Goal: Information Seeking & Learning: Learn about a topic

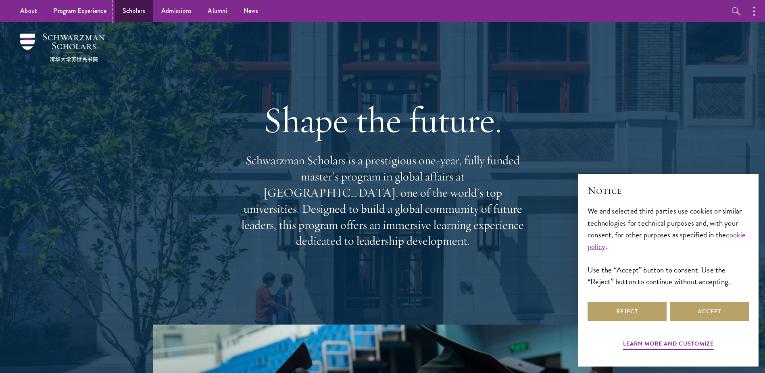
click at [128, 11] on link "Scholars" at bounding box center [134, 11] width 39 height 22
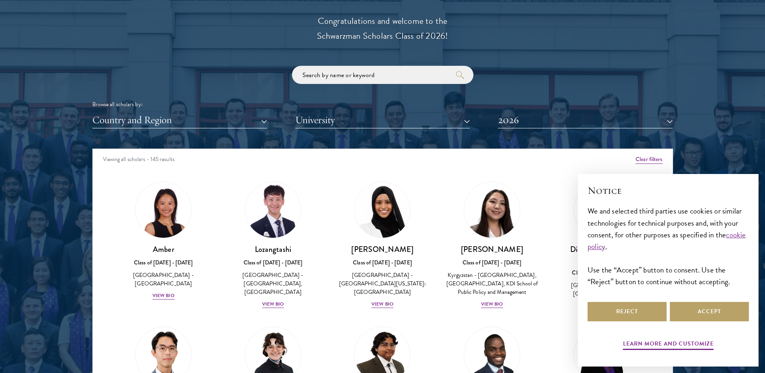
scroll to position [928, 0]
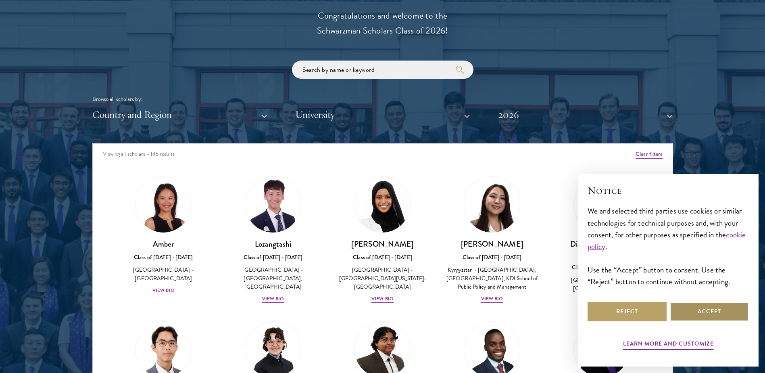
click at [698, 312] on button "Accept" at bounding box center [709, 311] width 79 height 19
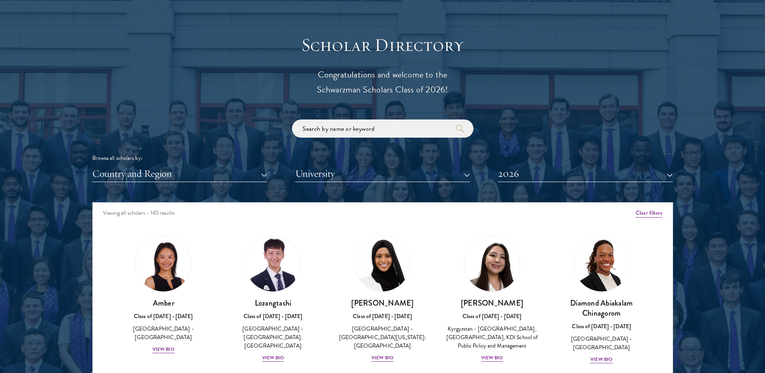
scroll to position [766, 0]
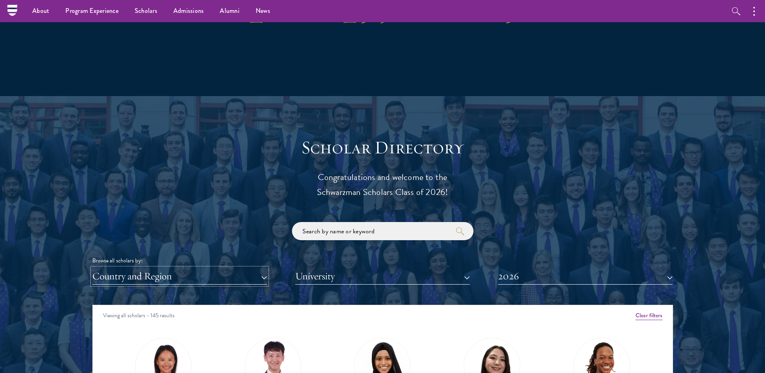
click at [194, 277] on button "Country and Region" at bounding box center [179, 276] width 175 height 17
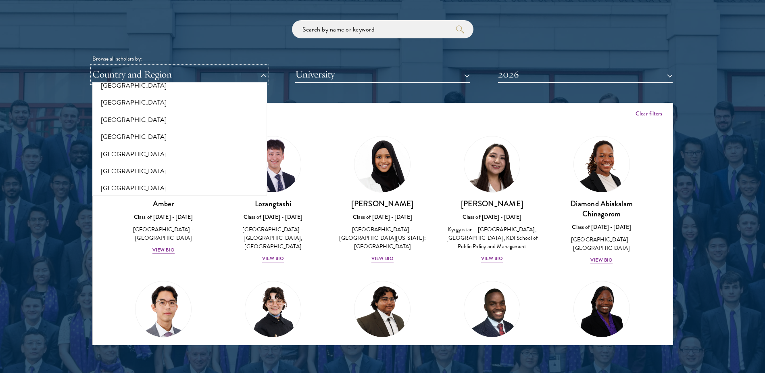
scroll to position [1691, 0]
click at [136, 101] on button "[GEOGRAPHIC_DATA]" at bounding box center [180, 99] width 170 height 17
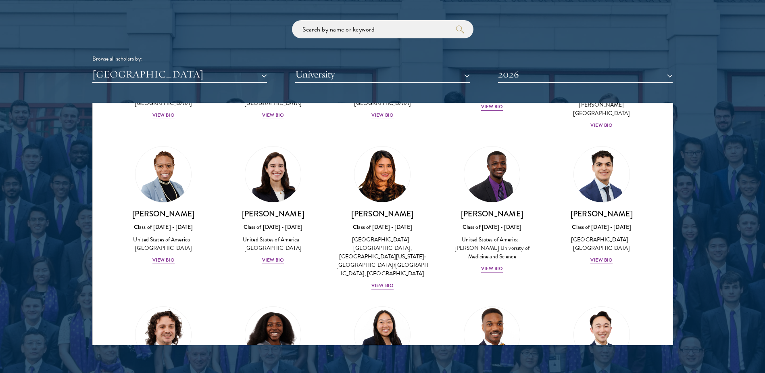
scroll to position [524, 0]
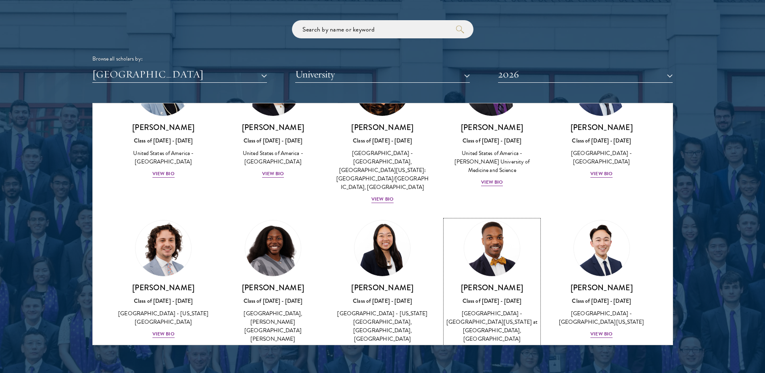
click at [487, 347] on div "View Bio" at bounding box center [492, 351] width 22 height 8
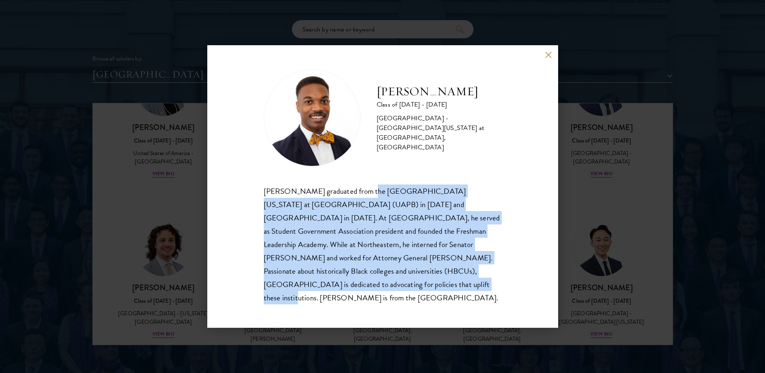
drag, startPoint x: 358, startPoint y: 194, endPoint x: 344, endPoint y: 292, distance: 99.8
click at [344, 292] on div "[PERSON_NAME] graduated from the [GEOGRAPHIC_DATA][US_STATE] at [GEOGRAPHIC_DAT…" at bounding box center [383, 244] width 238 height 120
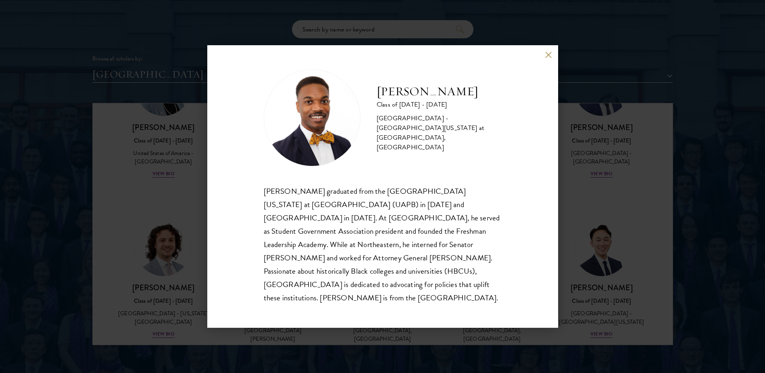
drag, startPoint x: 344, startPoint y: 292, endPoint x: 420, endPoint y: 290, distance: 75.5
click at [424, 290] on div "[PERSON_NAME] graduated from the [GEOGRAPHIC_DATA][US_STATE] at [GEOGRAPHIC_DAT…" at bounding box center [383, 244] width 238 height 120
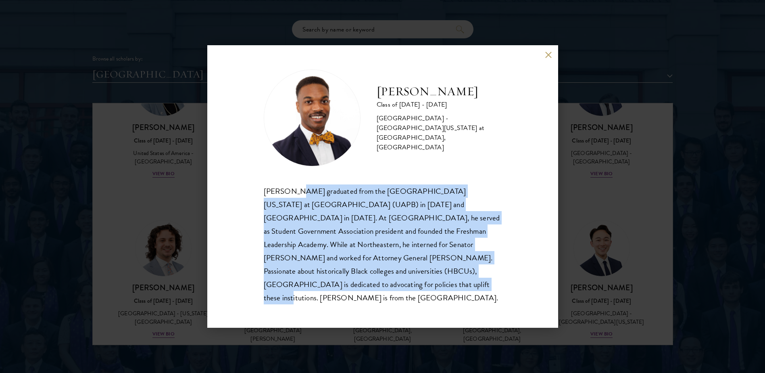
drag, startPoint x: 334, startPoint y: 281, endPoint x: 292, endPoint y: 200, distance: 90.4
click at [292, 200] on div "[PERSON_NAME] graduated from the [GEOGRAPHIC_DATA][US_STATE] at [GEOGRAPHIC_DAT…" at bounding box center [383, 244] width 238 height 120
drag, startPoint x: 292, startPoint y: 200, endPoint x: 376, endPoint y: 290, distance: 122.7
click at [376, 290] on div "[PERSON_NAME] graduated from the [GEOGRAPHIC_DATA][US_STATE] at [GEOGRAPHIC_DAT…" at bounding box center [383, 244] width 238 height 120
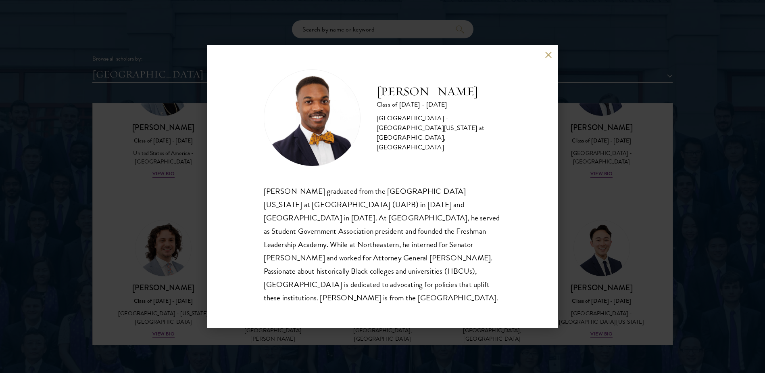
drag, startPoint x: 376, startPoint y: 290, endPoint x: 382, endPoint y: 288, distance: 5.8
click at [382, 288] on div "[PERSON_NAME] graduated from the [GEOGRAPHIC_DATA][US_STATE] at [GEOGRAPHIC_DAT…" at bounding box center [383, 244] width 238 height 120
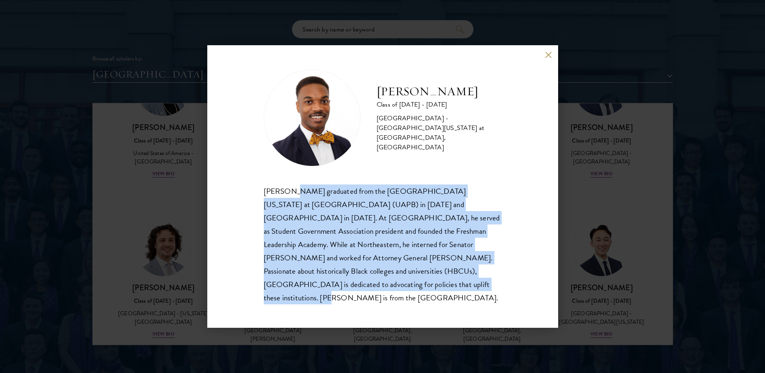
drag, startPoint x: 364, startPoint y: 288, endPoint x: 291, endPoint y: 191, distance: 120.9
click at [291, 191] on div "[PERSON_NAME] graduated from the [GEOGRAPHIC_DATA][US_STATE] at [GEOGRAPHIC_DAT…" at bounding box center [383, 244] width 238 height 120
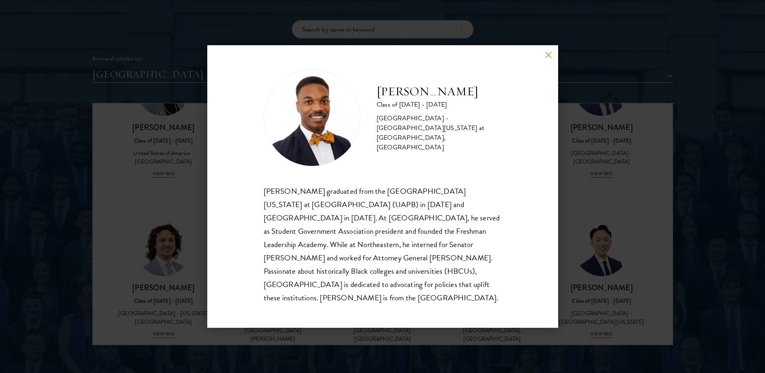
drag, startPoint x: 291, startPoint y: 191, endPoint x: 288, endPoint y: 198, distance: 7.0
click at [288, 198] on div "[PERSON_NAME] graduated from the [GEOGRAPHIC_DATA][US_STATE] at [GEOGRAPHIC_DAT…" at bounding box center [383, 244] width 238 height 120
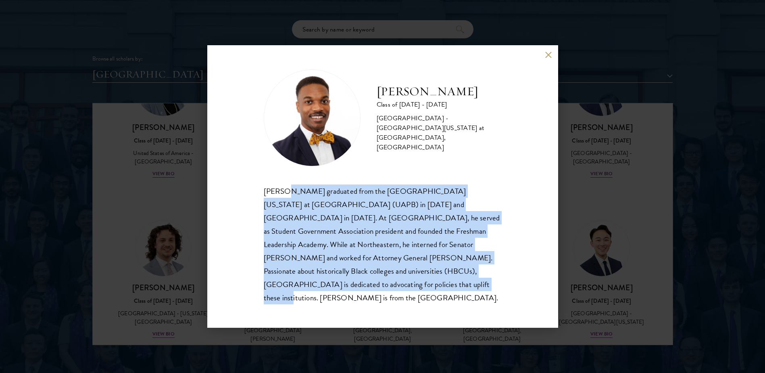
drag, startPoint x: 284, startPoint y: 196, endPoint x: 338, endPoint y: 292, distance: 110.2
click at [338, 292] on div "[PERSON_NAME] graduated from the [GEOGRAPHIC_DATA][US_STATE] at [GEOGRAPHIC_DAT…" at bounding box center [383, 244] width 238 height 120
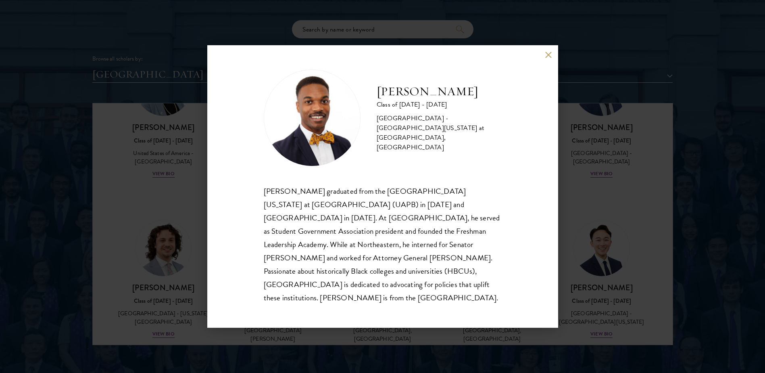
drag, startPoint x: 338, startPoint y: 292, endPoint x: 379, endPoint y: 291, distance: 40.7
click at [379, 291] on div "[PERSON_NAME] graduated from the [GEOGRAPHIC_DATA][US_STATE] at [GEOGRAPHIC_DAT…" at bounding box center [383, 244] width 238 height 120
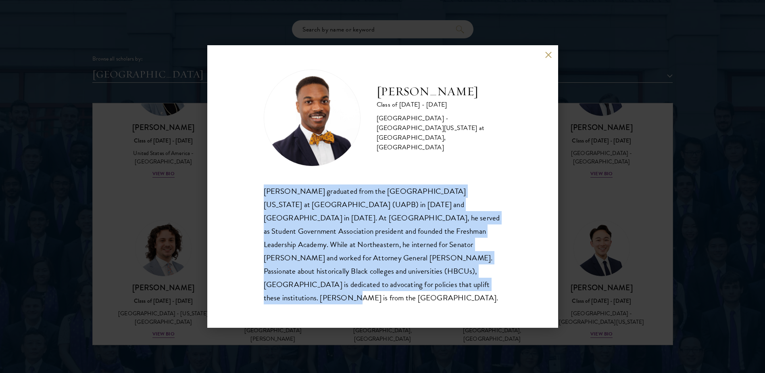
drag, startPoint x: 389, startPoint y: 280, endPoint x: 234, endPoint y: 190, distance: 179.3
click at [234, 190] on div "[PERSON_NAME] Class of [DATE] - [DATE] [GEOGRAPHIC_DATA] - [GEOGRAPHIC_DATA][US…" at bounding box center [382, 186] width 351 height 282
drag, startPoint x: 234, startPoint y: 190, endPoint x: 324, endPoint y: 244, distance: 104.9
click at [324, 244] on div "[PERSON_NAME] graduated from the [GEOGRAPHIC_DATA][US_STATE] at [GEOGRAPHIC_DAT…" at bounding box center [383, 244] width 238 height 120
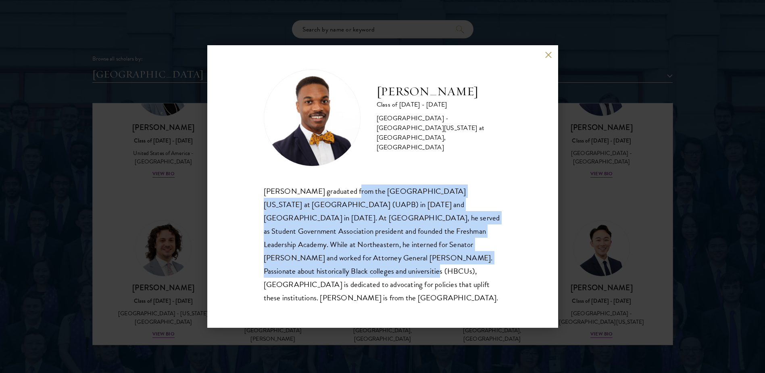
drag, startPoint x: 293, startPoint y: 264, endPoint x: 340, endPoint y: 196, distance: 82.6
click at [340, 196] on div "[PERSON_NAME] graduated from the [GEOGRAPHIC_DATA][US_STATE] at [GEOGRAPHIC_DAT…" at bounding box center [383, 244] width 238 height 120
drag, startPoint x: 340, startPoint y: 196, endPoint x: 347, endPoint y: 249, distance: 53.3
click at [347, 249] on div "[PERSON_NAME] graduated from the [GEOGRAPHIC_DATA][US_STATE] at [GEOGRAPHIC_DAT…" at bounding box center [383, 244] width 238 height 120
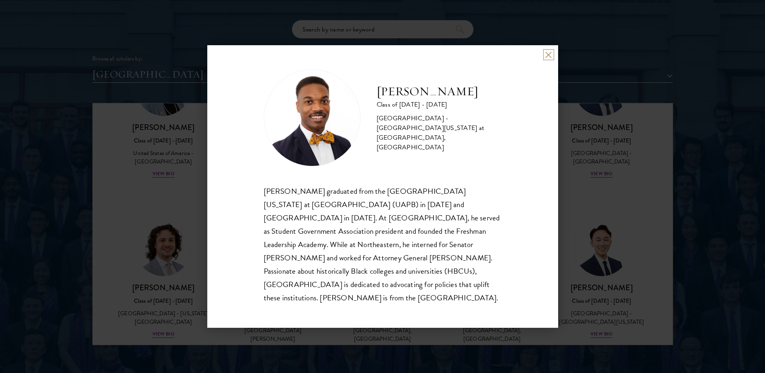
click at [547, 58] on button at bounding box center [548, 54] width 7 height 7
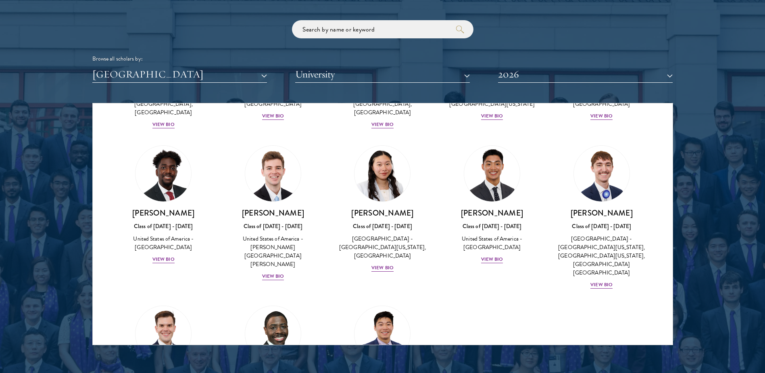
scroll to position [1484, 0]
click at [165, 367] on h3 "[PERSON_NAME]" at bounding box center [164, 372] width 94 height 10
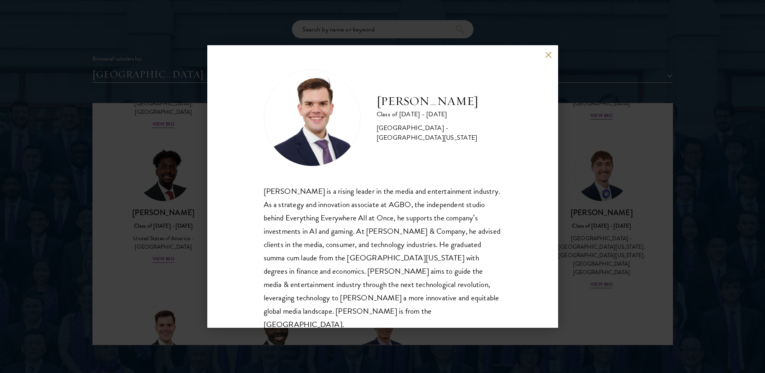
click at [170, 267] on div "[PERSON_NAME] Class of [DATE] - [DATE] [GEOGRAPHIC_DATA] - [GEOGRAPHIC_DATA][US…" at bounding box center [382, 186] width 765 height 373
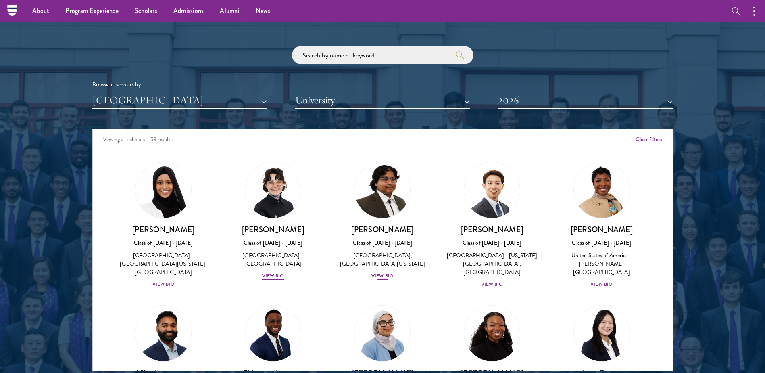
scroll to position [928, 0]
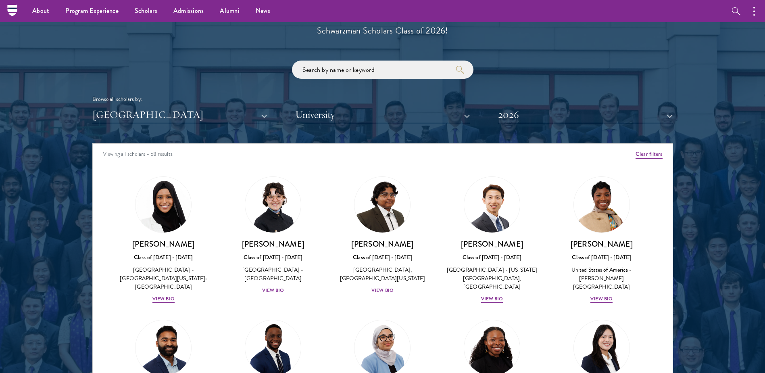
click at [48, 194] on div at bounding box center [382, 180] width 765 height 491
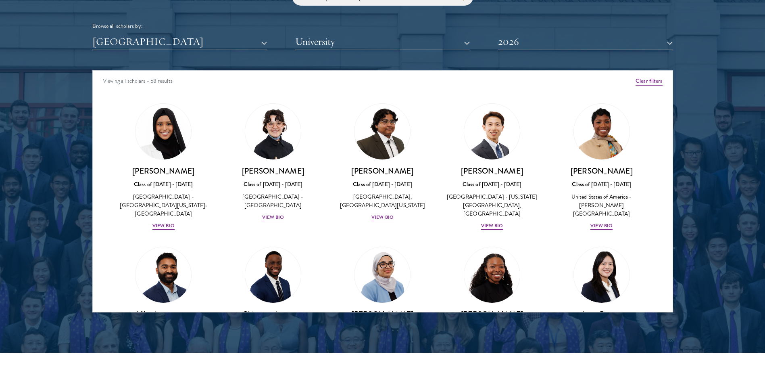
scroll to position [1008, 0]
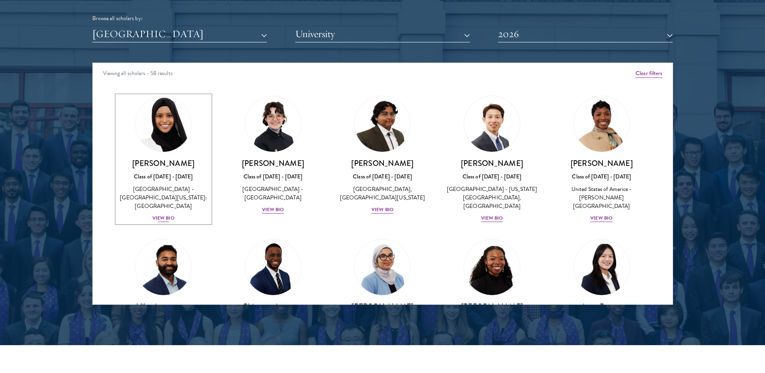
click at [158, 214] on div "View Bio" at bounding box center [163, 218] width 22 height 8
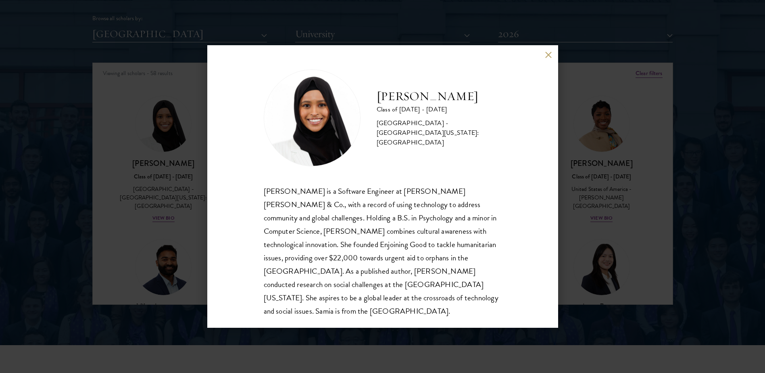
click at [356, 239] on div "[PERSON_NAME] is a Software Engineer at [PERSON_NAME] [PERSON_NAME] & Co., with…" at bounding box center [383, 250] width 238 height 133
drag, startPoint x: 356, startPoint y: 239, endPoint x: 386, endPoint y: 261, distance: 36.7
click at [386, 261] on div "[PERSON_NAME] is a Software Engineer at [PERSON_NAME] [PERSON_NAME] & Co., with…" at bounding box center [383, 250] width 238 height 133
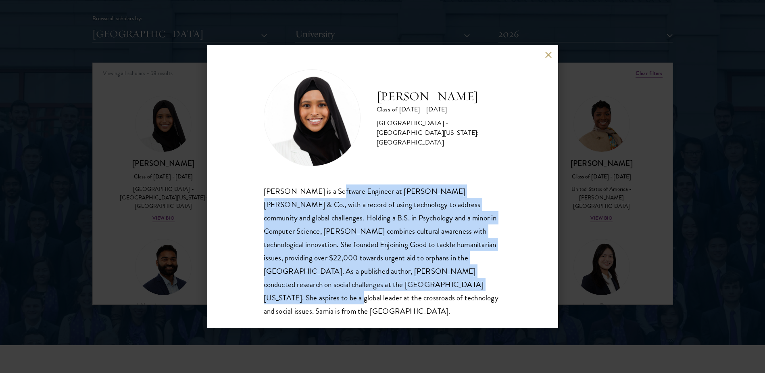
drag, startPoint x: 392, startPoint y: 283, endPoint x: 328, endPoint y: 190, distance: 113.0
click at [328, 190] on div "[PERSON_NAME] is a Software Engineer at [PERSON_NAME] [PERSON_NAME] & Co., with…" at bounding box center [383, 250] width 238 height 133
drag, startPoint x: 328, startPoint y: 190, endPoint x: 397, endPoint y: 284, distance: 116.8
click at [397, 284] on div "[PERSON_NAME] is a Software Engineer at [PERSON_NAME] [PERSON_NAME] & Co., with…" at bounding box center [383, 250] width 238 height 133
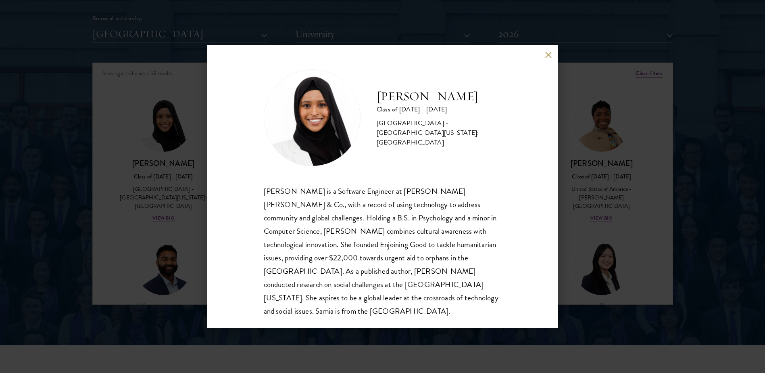
drag, startPoint x: 397, startPoint y: 284, endPoint x: 432, endPoint y: 286, distance: 35.6
click at [432, 286] on div "[PERSON_NAME] is a Software Engineer at [PERSON_NAME] [PERSON_NAME] & Co., with…" at bounding box center [383, 250] width 238 height 133
click at [550, 52] on button at bounding box center [548, 54] width 7 height 7
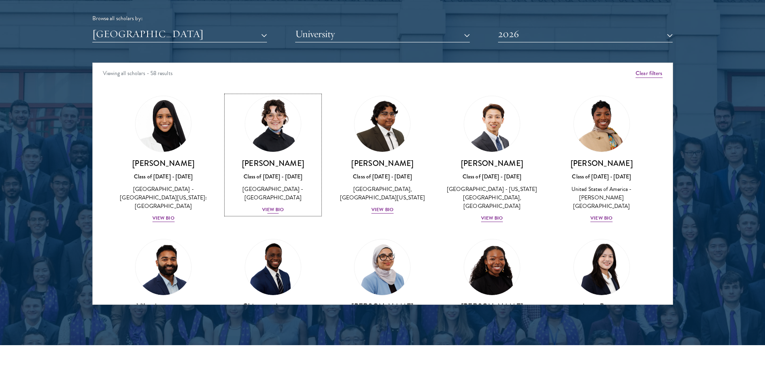
click at [265, 163] on h3 "[PERSON_NAME]" at bounding box center [273, 163] width 94 height 10
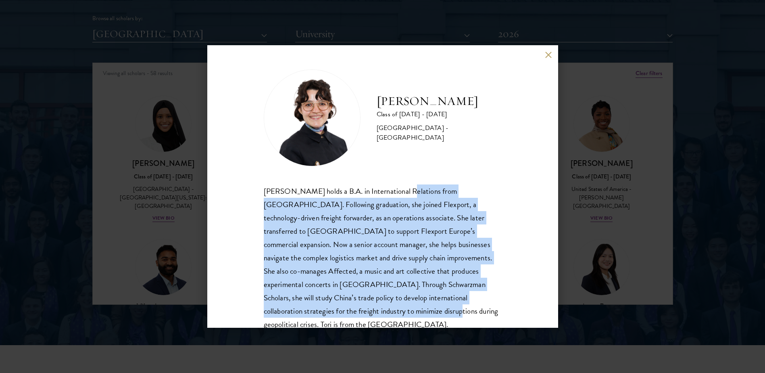
drag, startPoint x: 395, startPoint y: 188, endPoint x: 393, endPoint y: 305, distance: 116.6
click at [393, 305] on div "[PERSON_NAME] holds a B.A. in International Relations from [GEOGRAPHIC_DATA]. F…" at bounding box center [383, 257] width 238 height 147
drag, startPoint x: 393, startPoint y: 305, endPoint x: 407, endPoint y: 303, distance: 14.2
click at [407, 303] on div "[PERSON_NAME] holds a B.A. in International Relations from [GEOGRAPHIC_DATA]. F…" at bounding box center [383, 257] width 238 height 147
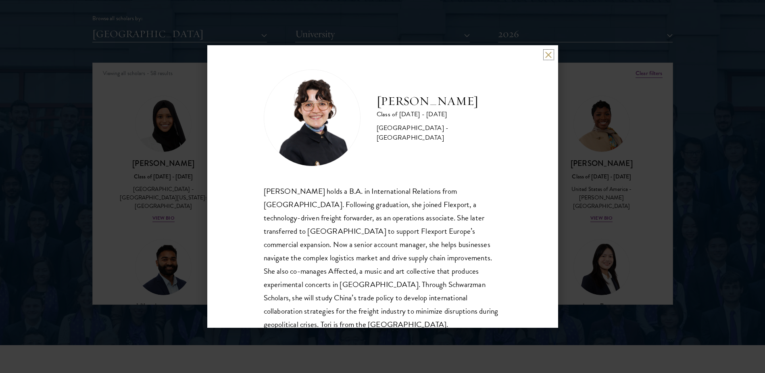
click at [549, 56] on button at bounding box center [548, 54] width 7 height 7
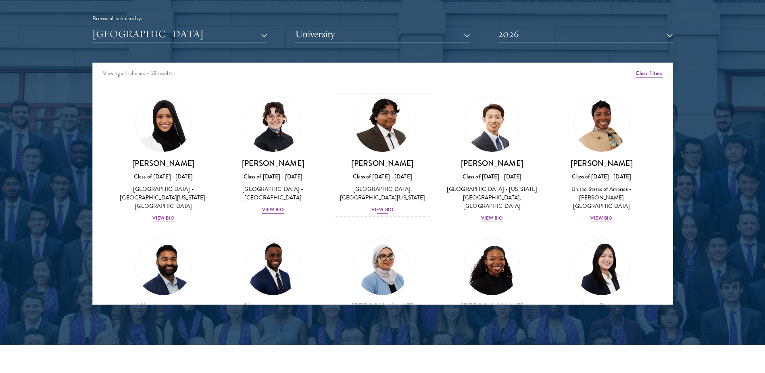
click at [377, 166] on h3 "[PERSON_NAME]" at bounding box center [383, 163] width 94 height 10
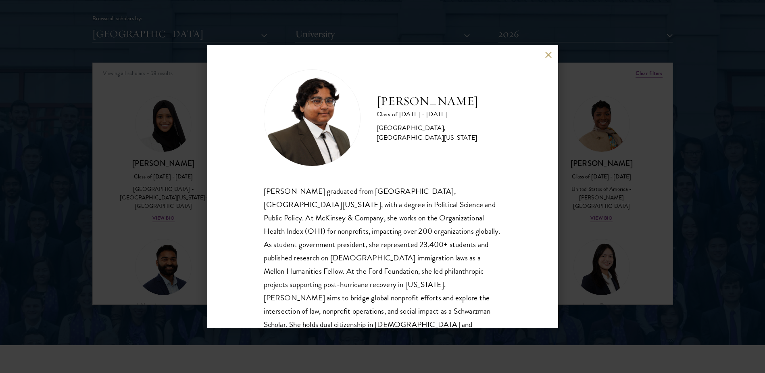
drag, startPoint x: 28, startPoint y: 166, endPoint x: 64, endPoint y: 136, distance: 46.9
click at [29, 166] on div "[PERSON_NAME] Class of [DATE] - [DATE] [GEOGRAPHIC_DATA] - [GEOGRAPHIC_DATA], […" at bounding box center [382, 186] width 765 height 373
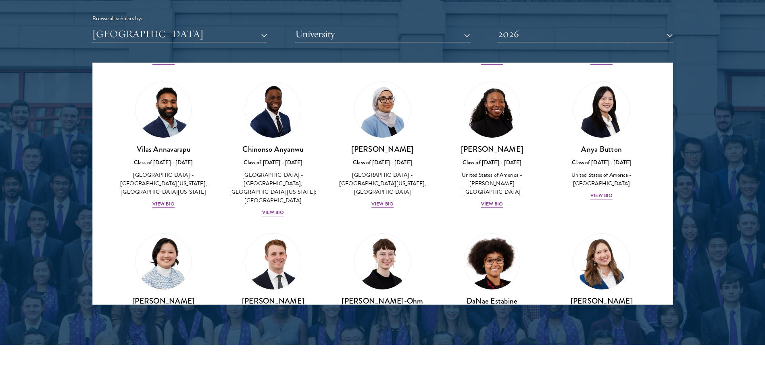
scroll to position [161, 0]
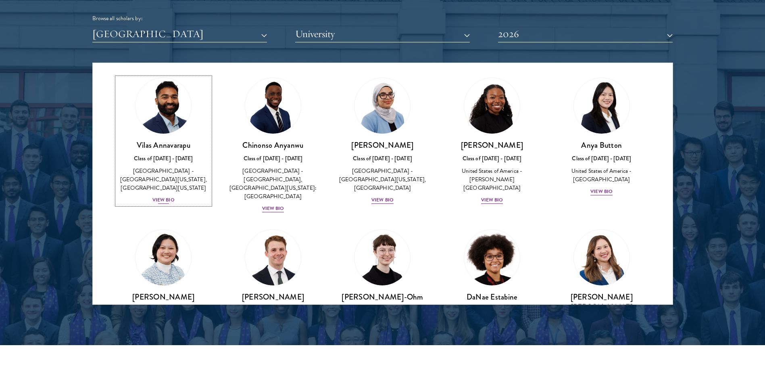
click at [159, 144] on h3 "Vilas Annavarapu" at bounding box center [164, 145] width 94 height 10
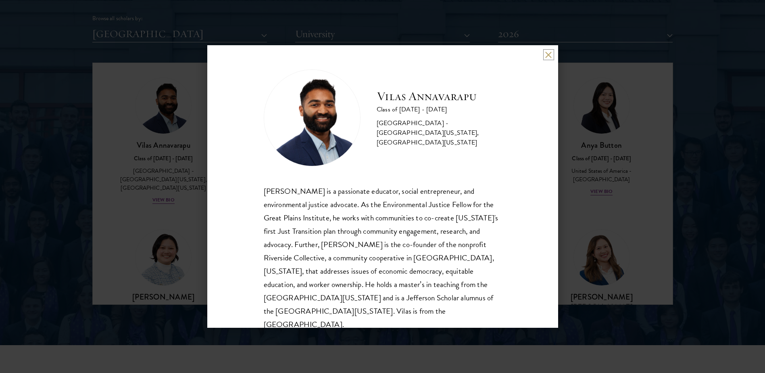
click at [549, 54] on button at bounding box center [548, 54] width 7 height 7
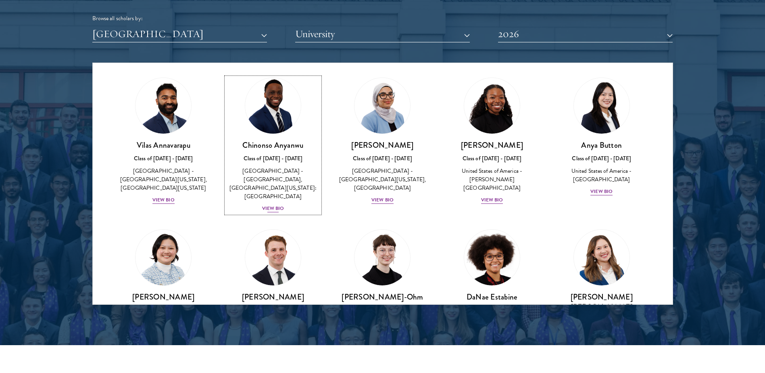
click at [273, 144] on h3 "Chinonso Anyanwu" at bounding box center [273, 145] width 94 height 10
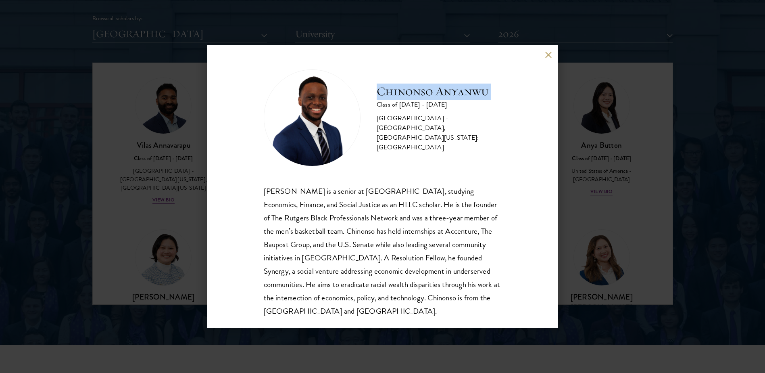
click at [375, 96] on div "[PERSON_NAME] Class of [DATE] - [DATE] [GEOGRAPHIC_DATA] - [GEOGRAPHIC_DATA], […" at bounding box center [383, 117] width 238 height 97
drag, startPoint x: 68, startPoint y: 142, endPoint x: 334, endPoint y: 135, distance: 266.3
click at [71, 146] on div "[PERSON_NAME] Class of [DATE] - [DATE] [GEOGRAPHIC_DATA] - [GEOGRAPHIC_DATA], […" at bounding box center [382, 186] width 765 height 373
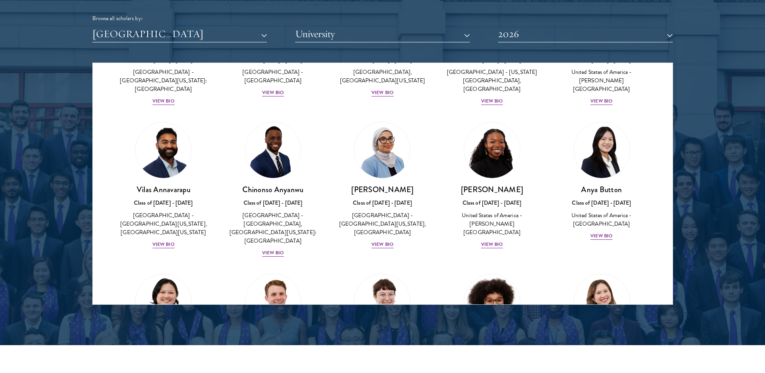
scroll to position [128, 0]
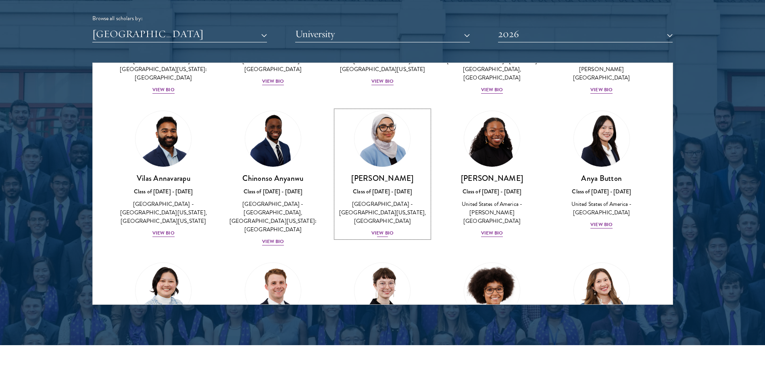
click at [376, 177] on h3 "[PERSON_NAME]" at bounding box center [383, 178] width 94 height 10
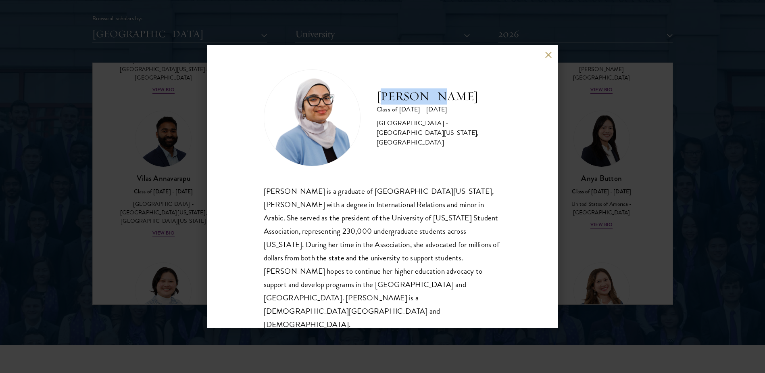
drag, startPoint x: 385, startPoint y: 110, endPoint x: 434, endPoint y: 111, distance: 49.6
click at [434, 104] on h2 "[PERSON_NAME]" at bounding box center [439, 96] width 125 height 16
click at [436, 237] on div "[PERSON_NAME] is a graduate of [GEOGRAPHIC_DATA][US_STATE], [PERSON_NAME] with …" at bounding box center [383, 257] width 238 height 147
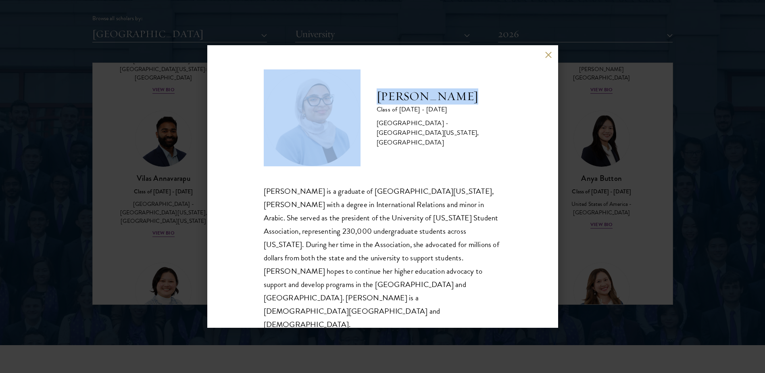
drag, startPoint x: 438, startPoint y: 106, endPoint x: 361, endPoint y: 105, distance: 77.9
click at [361, 105] on div "[PERSON_NAME] Class of [DATE] - [DATE] [GEOGRAPHIC_DATA] - [GEOGRAPHIC_DATA][US…" at bounding box center [383, 117] width 238 height 97
copy div "[PERSON_NAME]"
click at [548, 58] on button at bounding box center [548, 54] width 7 height 7
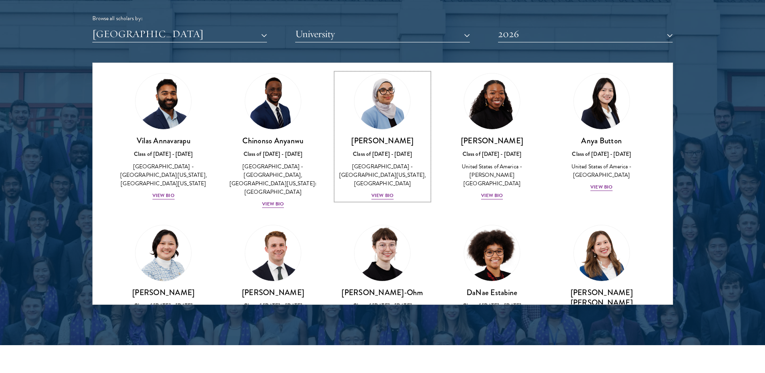
scroll to position [290, 0]
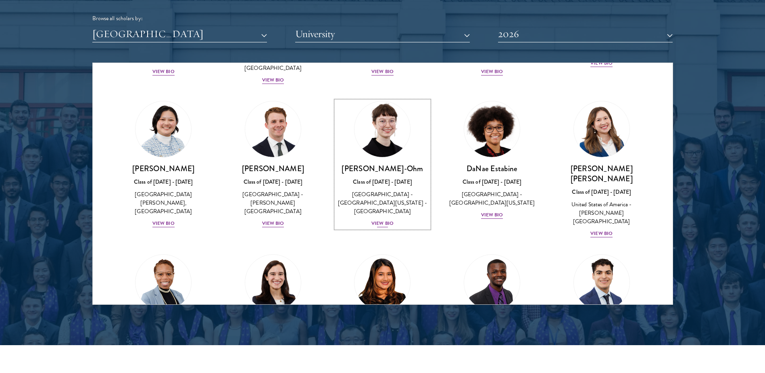
click at [348, 163] on h3 "[PERSON_NAME]-Ohm" at bounding box center [383, 168] width 94 height 10
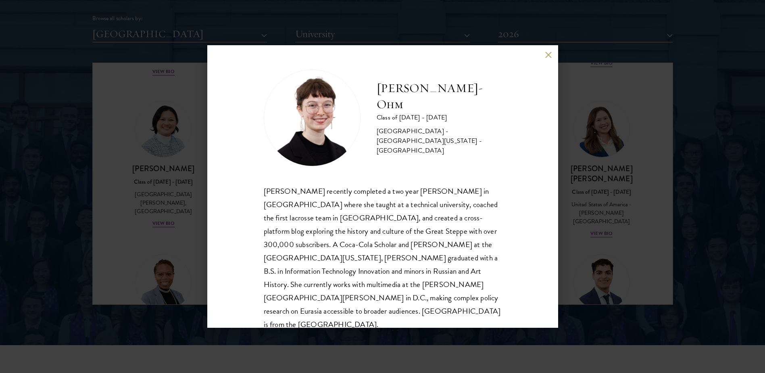
drag, startPoint x: 376, startPoint y: 103, endPoint x: 508, endPoint y: 97, distance: 132.4
click at [508, 97] on div "[PERSON_NAME]-Ohm Class of [DATE] - [DATE] [GEOGRAPHIC_DATA] - [GEOGRAPHIC_DATA…" at bounding box center [382, 186] width 351 height 282
copy h2 "[PERSON_NAME]-Ohm"
click at [547, 54] on button at bounding box center [548, 54] width 7 height 7
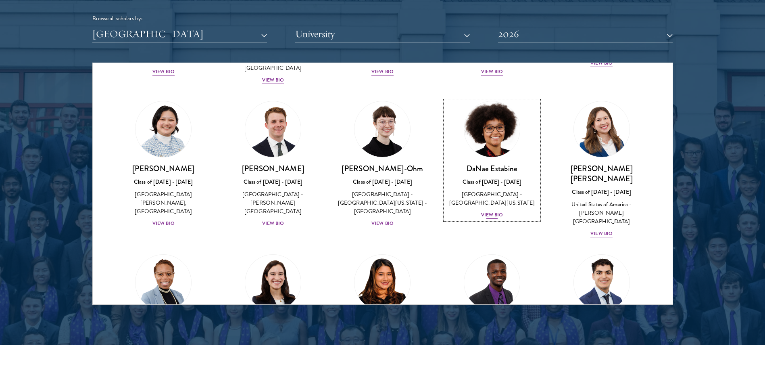
click at [477, 164] on h3 "DaNae Estabine" at bounding box center [492, 168] width 94 height 10
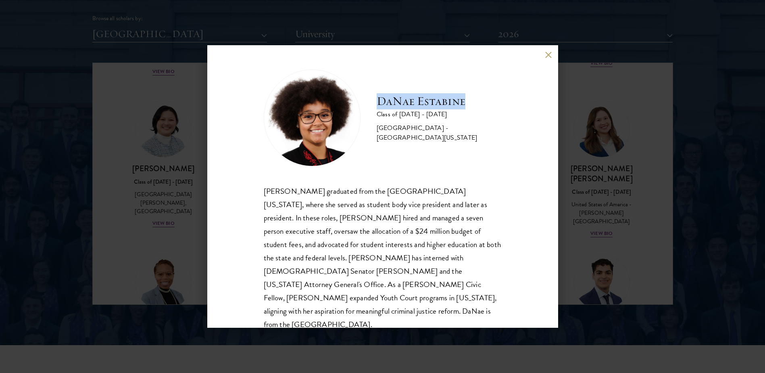
drag, startPoint x: 375, startPoint y: 102, endPoint x: 489, endPoint y: 104, distance: 114.6
click at [489, 104] on div "[PERSON_NAME] Class of [DATE] - [DATE] [GEOGRAPHIC_DATA] - [GEOGRAPHIC_DATA][US…" at bounding box center [383, 117] width 238 height 97
copy h2 "DaNae Estabine"
click at [413, 237] on div "[PERSON_NAME] graduated from the [GEOGRAPHIC_DATA][US_STATE], where she served …" at bounding box center [383, 257] width 238 height 147
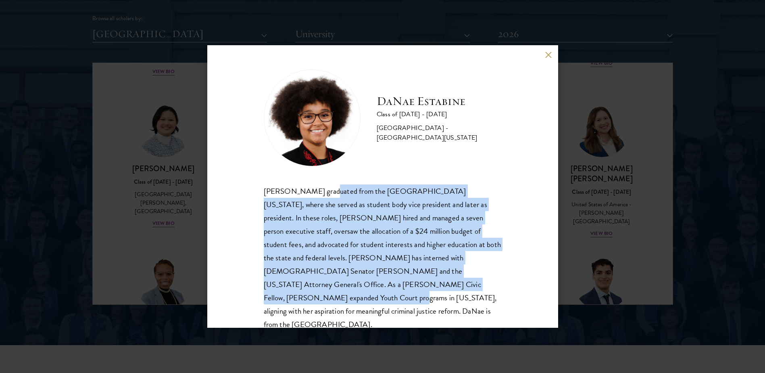
drag, startPoint x: 382, startPoint y: 276, endPoint x: 323, endPoint y: 189, distance: 105.3
click at [323, 189] on div "[PERSON_NAME] graduated from the [GEOGRAPHIC_DATA][US_STATE], where she served …" at bounding box center [383, 257] width 238 height 147
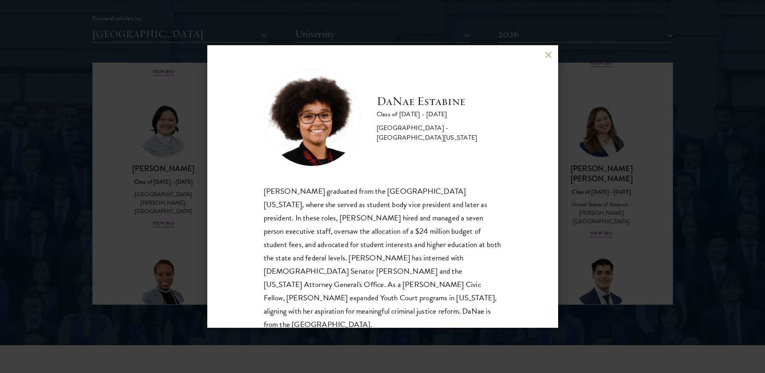
drag, startPoint x: 425, startPoint y: 296, endPoint x: 410, endPoint y: 295, distance: 14.9
click at [424, 296] on div "[PERSON_NAME] graduated from the [GEOGRAPHIC_DATA][US_STATE], where she served …" at bounding box center [383, 257] width 238 height 147
click at [549, 53] on button at bounding box center [548, 54] width 7 height 7
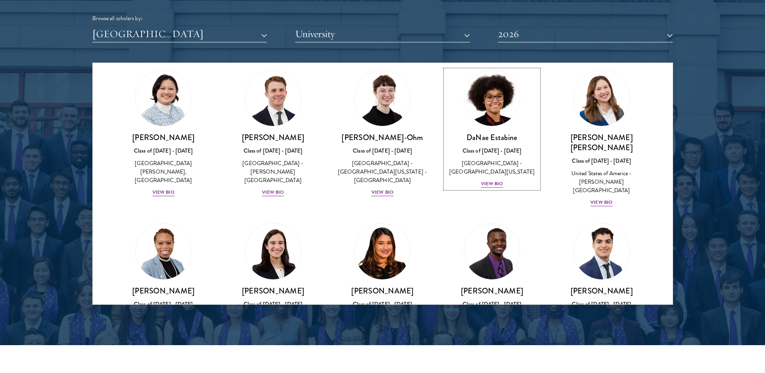
scroll to position [451, 0]
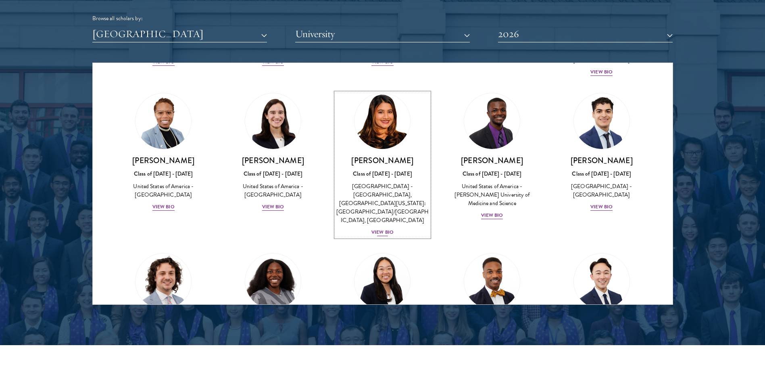
click at [368, 169] on div "Class of [DATE] - [DATE]" at bounding box center [383, 173] width 94 height 8
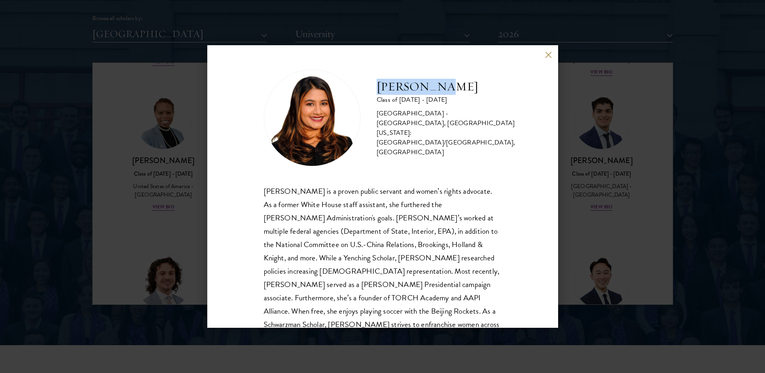
drag, startPoint x: 376, startPoint y: 94, endPoint x: 470, endPoint y: 88, distance: 94.2
click at [470, 88] on div "[PERSON_NAME] Class of [DATE] - [DATE] [GEOGRAPHIC_DATA] - [GEOGRAPHIC_DATA], […" at bounding box center [383, 117] width 238 height 97
copy h2 "[PERSON_NAME]"
click at [550, 54] on button at bounding box center [548, 54] width 7 height 7
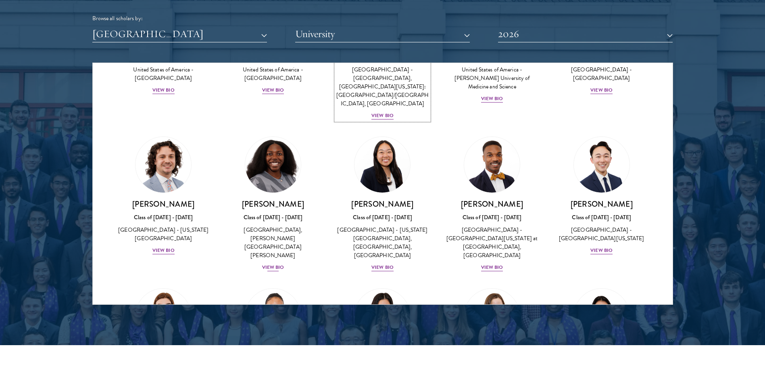
scroll to position [572, 0]
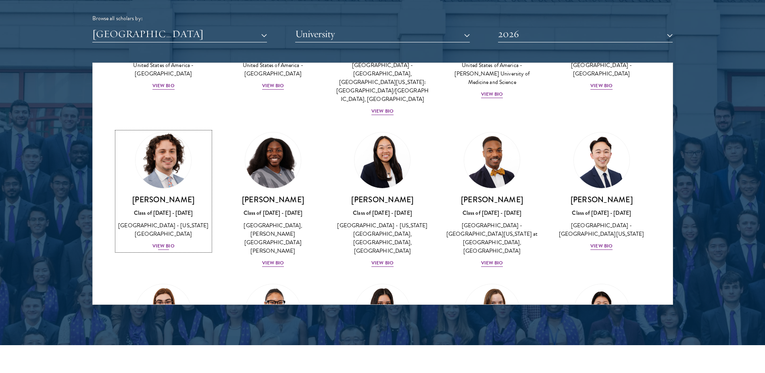
click at [150, 194] on h3 "[PERSON_NAME]" at bounding box center [164, 199] width 94 height 10
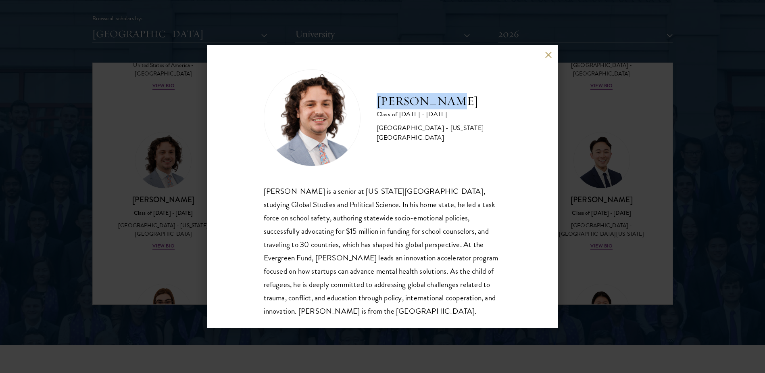
drag, startPoint x: 376, startPoint y: 103, endPoint x: 477, endPoint y: 102, distance: 100.9
click at [477, 102] on h2 "[PERSON_NAME]" at bounding box center [439, 101] width 125 height 16
copy h2 "[PERSON_NAME]"
click at [544, 55] on div "[PERSON_NAME] Class of [DATE] - [DATE] [GEOGRAPHIC_DATA] - [US_STATE][GEOGRAPHI…" at bounding box center [382, 186] width 351 height 282
click at [550, 51] on div "[PERSON_NAME] Class of [DATE] - [DATE] [GEOGRAPHIC_DATA] - [US_STATE][GEOGRAPHI…" at bounding box center [382, 186] width 351 height 282
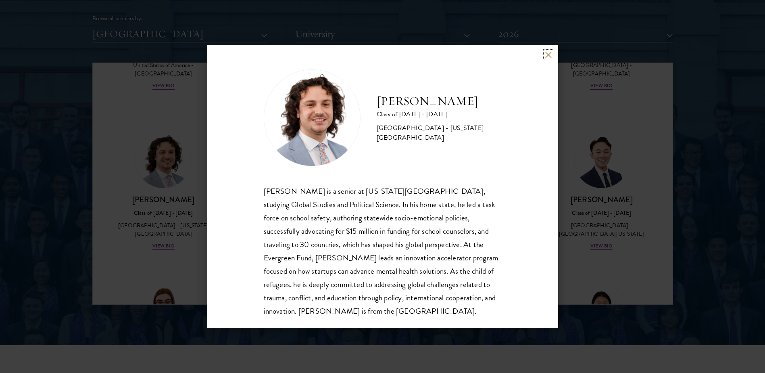
click at [551, 53] on button at bounding box center [548, 54] width 7 height 7
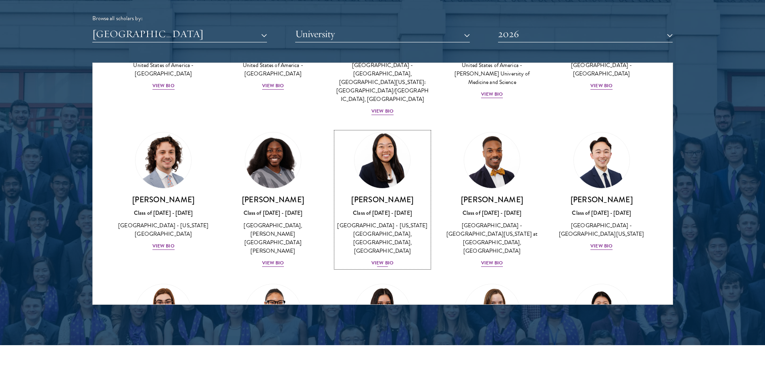
click at [380, 194] on h3 "[PERSON_NAME]" at bounding box center [383, 199] width 94 height 10
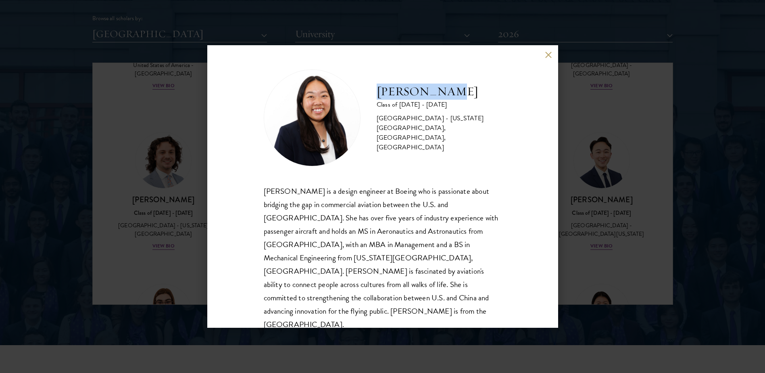
drag, startPoint x: 370, startPoint y: 99, endPoint x: 453, endPoint y: 98, distance: 82.3
click at [453, 98] on div "[PERSON_NAME] Class of [DATE] - [DATE] [GEOGRAPHIC_DATA] - [US_STATE][GEOGRAPHI…" at bounding box center [383, 117] width 238 height 97
copy h2 "[PERSON_NAME]"
click at [549, 54] on button at bounding box center [548, 54] width 7 height 7
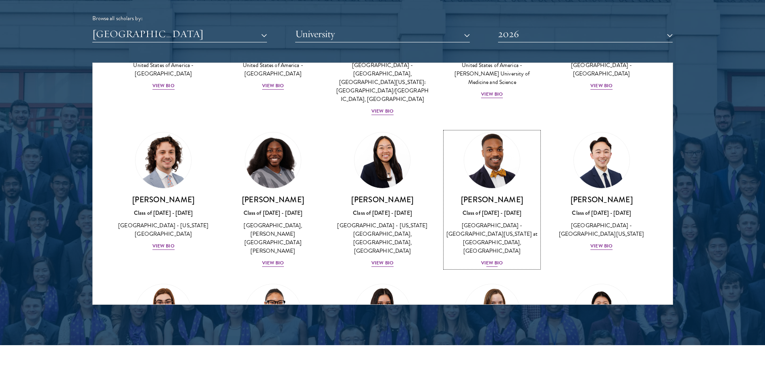
click at [488, 209] on div "Class of [DATE] - [DATE]" at bounding box center [492, 213] width 94 height 8
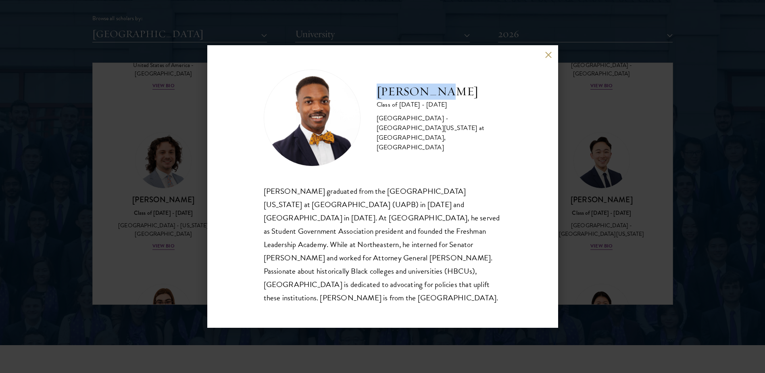
drag, startPoint x: 375, startPoint y: 110, endPoint x: 451, endPoint y: 111, distance: 76.6
click at [451, 111] on div "[PERSON_NAME] Class of [DATE] - [DATE] [GEOGRAPHIC_DATA] - [GEOGRAPHIC_DATA][US…" at bounding box center [383, 117] width 238 height 97
copy h2 "[PERSON_NAME]"
click at [120, 213] on div "[PERSON_NAME] Class of [DATE] - [DATE] [GEOGRAPHIC_DATA] - [GEOGRAPHIC_DATA][US…" at bounding box center [382, 186] width 765 height 373
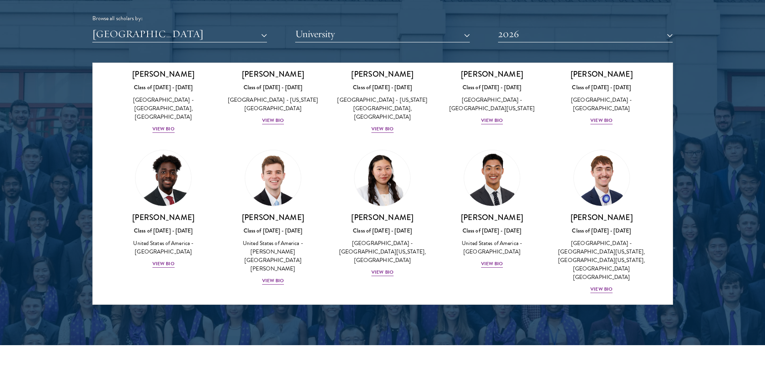
scroll to position [1444, 0]
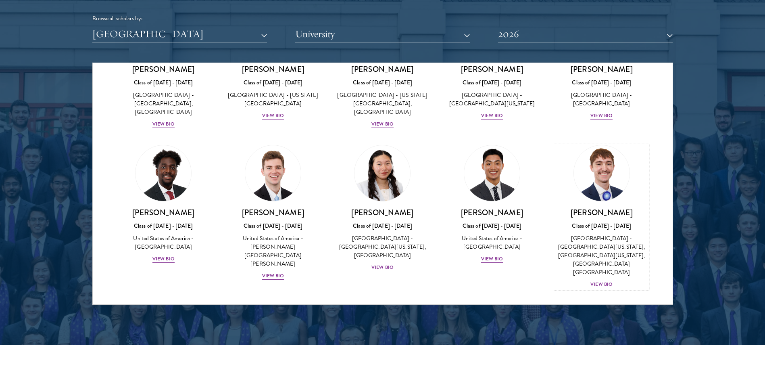
click at [619, 234] on div "[GEOGRAPHIC_DATA] - [GEOGRAPHIC_DATA][US_STATE], [GEOGRAPHIC_DATA][US_STATE], […" at bounding box center [602, 255] width 94 height 42
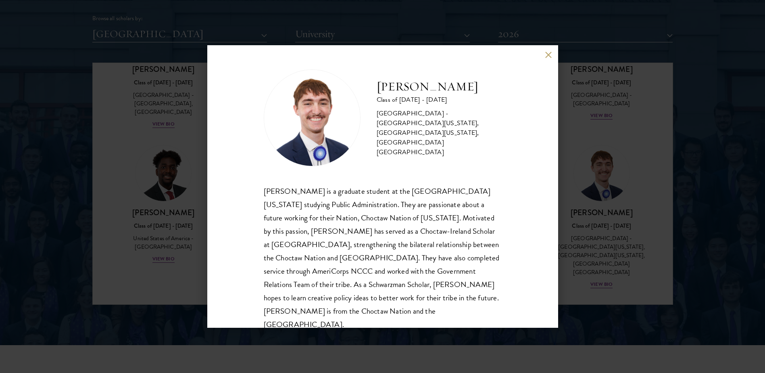
scroll to position [14, 0]
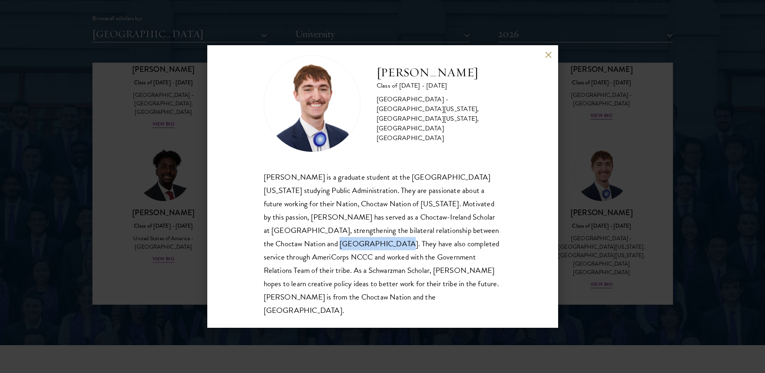
drag, startPoint x: 311, startPoint y: 241, endPoint x: 343, endPoint y: 247, distance: 32.8
click at [343, 247] on div "[PERSON_NAME] is a graduate student at the [GEOGRAPHIC_DATA][US_STATE] studying…" at bounding box center [383, 243] width 238 height 147
drag, startPoint x: 343, startPoint y: 247, endPoint x: 304, endPoint y: 186, distance: 73.3
click at [304, 186] on div "[PERSON_NAME] is a graduate student at the [GEOGRAPHIC_DATA][US_STATE] studying…" at bounding box center [383, 243] width 238 height 147
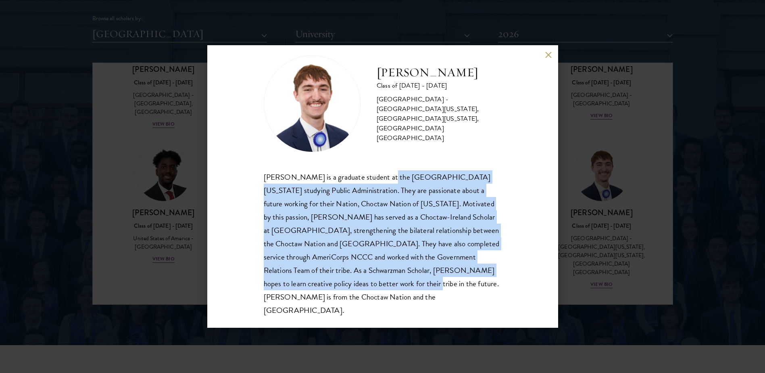
drag, startPoint x: 379, startPoint y: 177, endPoint x: 385, endPoint y: 285, distance: 107.9
click at [385, 285] on div "[PERSON_NAME] is a graduate student at the [GEOGRAPHIC_DATA][US_STATE] studying…" at bounding box center [383, 243] width 238 height 147
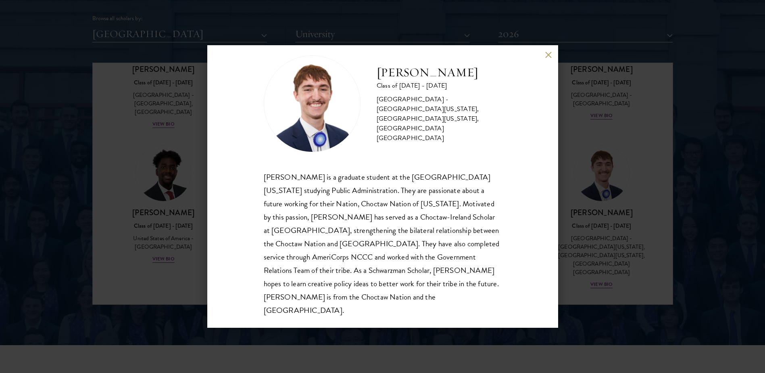
drag, startPoint x: 385, startPoint y: 285, endPoint x: 401, endPoint y: 283, distance: 15.9
click at [401, 283] on div "[PERSON_NAME] is a graduate student at the [GEOGRAPHIC_DATA][US_STATE] studying…" at bounding box center [383, 243] width 238 height 147
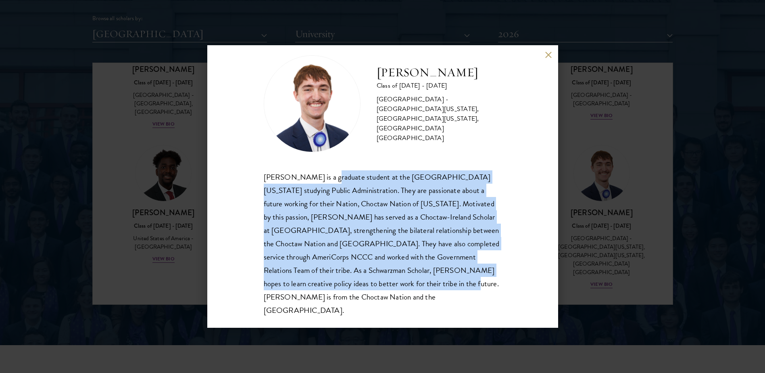
drag, startPoint x: 407, startPoint y: 279, endPoint x: 323, endPoint y: 180, distance: 129.3
click at [323, 180] on div "[PERSON_NAME] is a graduate student at the [GEOGRAPHIC_DATA][US_STATE] studying…" at bounding box center [383, 243] width 238 height 147
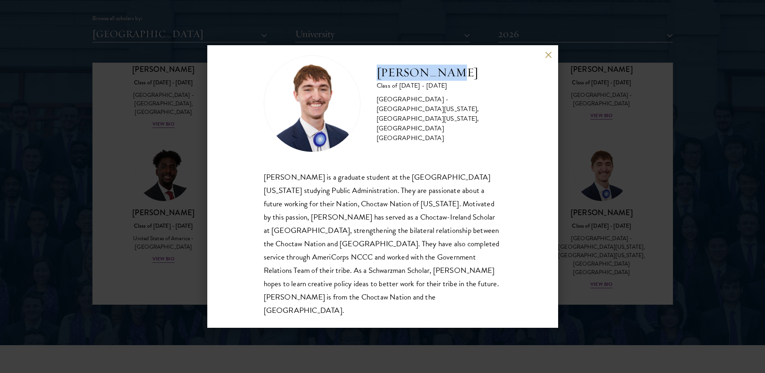
drag, startPoint x: 372, startPoint y: 77, endPoint x: 503, endPoint y: 75, distance: 131.1
click at [503, 75] on div "[PERSON_NAME] Class of [DATE] - [DATE] [GEOGRAPHIC_DATA] - [GEOGRAPHIC_DATA][US…" at bounding box center [382, 186] width 351 height 282
copy h2 "[PERSON_NAME]"
click at [548, 56] on button at bounding box center [548, 54] width 7 height 7
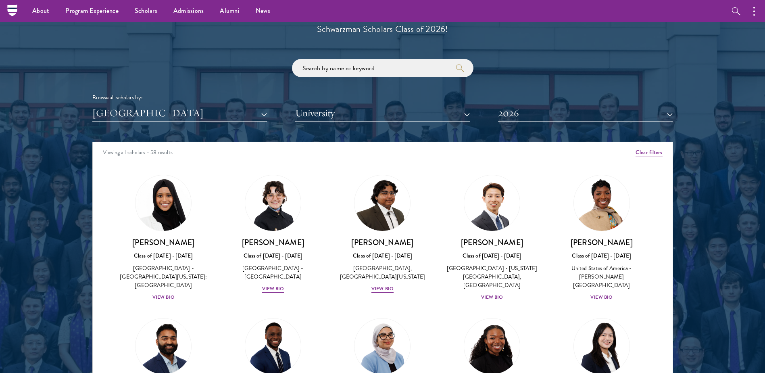
scroll to position [887, 0]
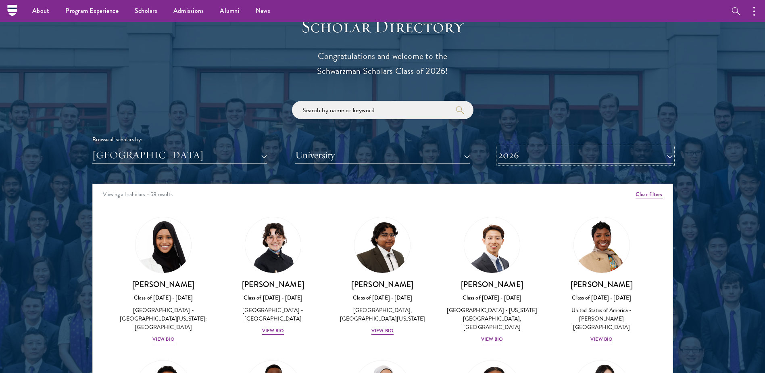
click at [502, 157] on button "2026" at bounding box center [585, 155] width 175 height 17
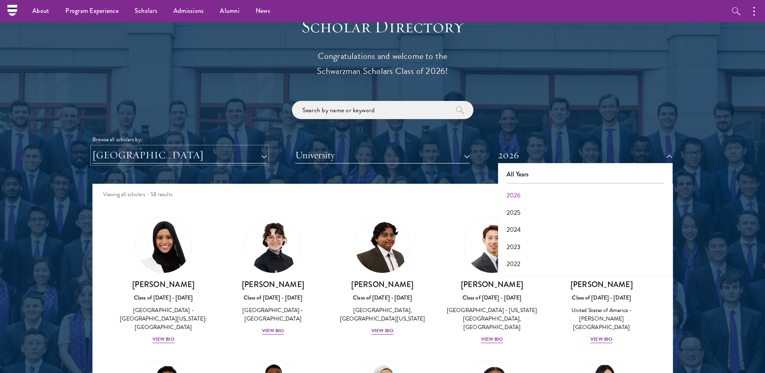
click at [189, 156] on button "[GEOGRAPHIC_DATA]" at bounding box center [179, 155] width 175 height 17
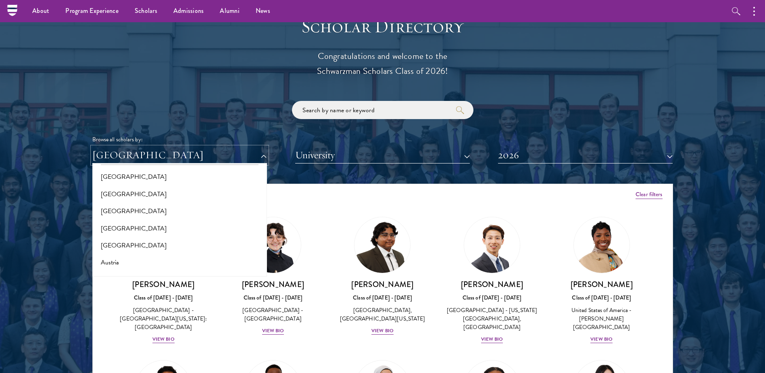
scroll to position [0, 0]
click at [124, 178] on button "All Countries and Regions" at bounding box center [180, 174] width 170 height 17
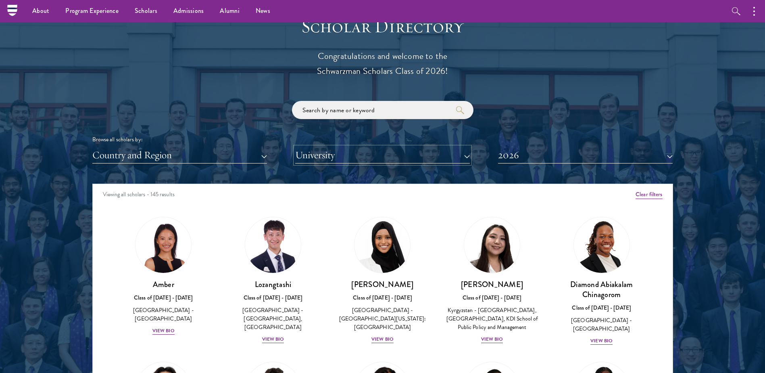
click at [345, 152] on button "University" at bounding box center [382, 155] width 175 height 17
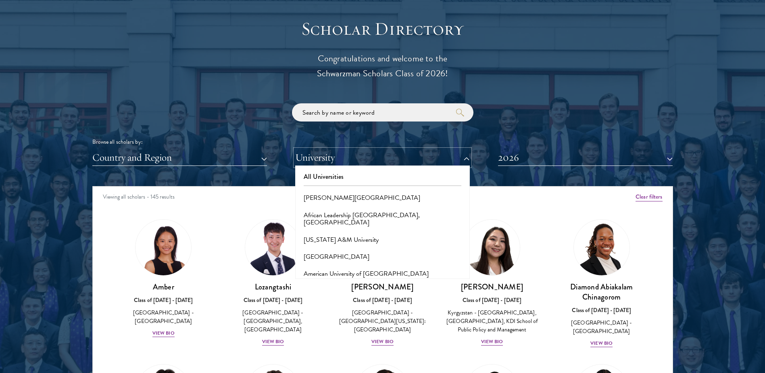
scroll to position [928, 0]
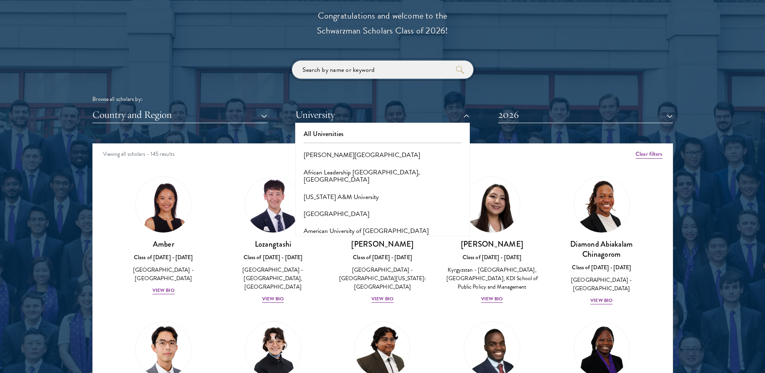
click at [335, 70] on input "search" at bounding box center [383, 70] width 182 height 18
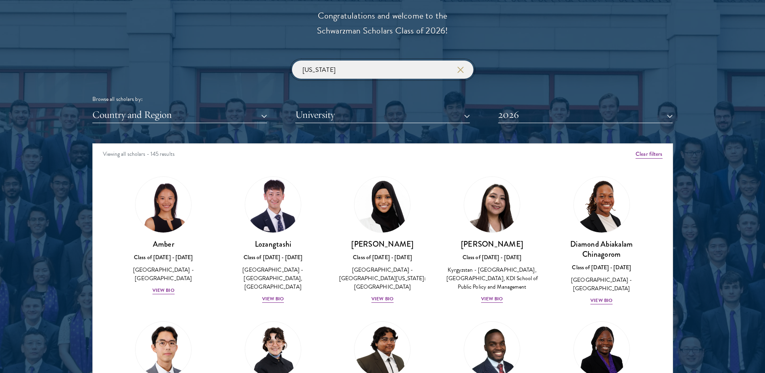
click button "submit" at bounding box center [0, 0] width 0 height 0
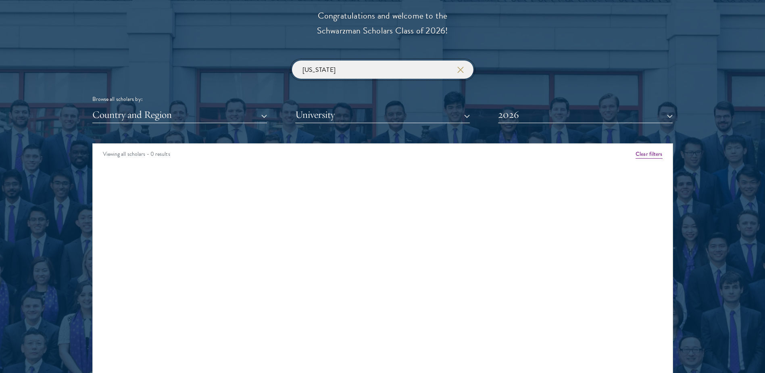
drag, startPoint x: 336, startPoint y: 69, endPoint x: 134, endPoint y: 6, distance: 212.3
click at [226, 57] on div "Scholar Directory Congratulations and welcome to the Schwarzman Scholars Class …" at bounding box center [382, 180] width 581 height 410
click button "submit" at bounding box center [0, 0] width 0 height 0
click at [542, 112] on button "2026" at bounding box center [585, 114] width 175 height 17
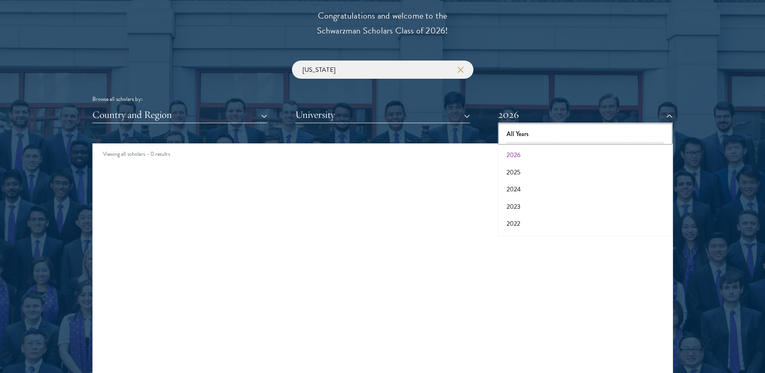
click at [531, 135] on button "All Years" at bounding box center [586, 133] width 170 height 17
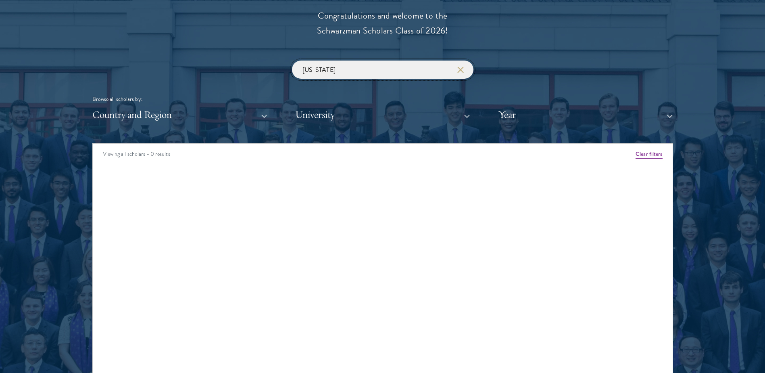
click at [332, 71] on input "[US_STATE]" at bounding box center [383, 70] width 182 height 18
drag, startPoint x: 351, startPoint y: 64, endPoint x: 98, endPoint y: 39, distance: 254.1
click at [111, 59] on div "Scholar Directory Congratulations and welcome to the Schwarzman Scholars Class …" at bounding box center [382, 180] width 581 height 410
click button "submit" at bounding box center [0, 0] width 0 height 0
type input "m"
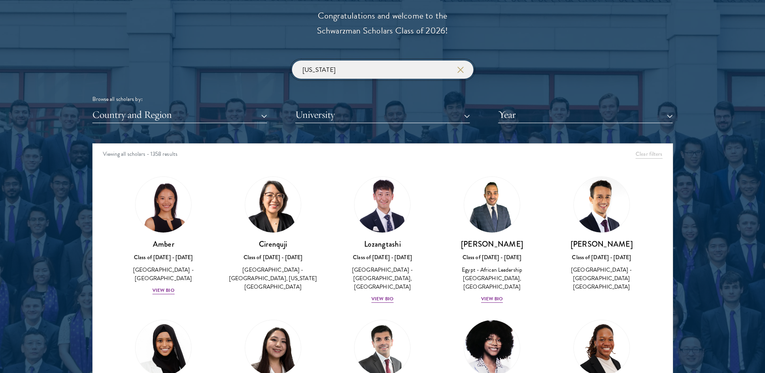
click button "submit" at bounding box center [0, 0] width 0 height 0
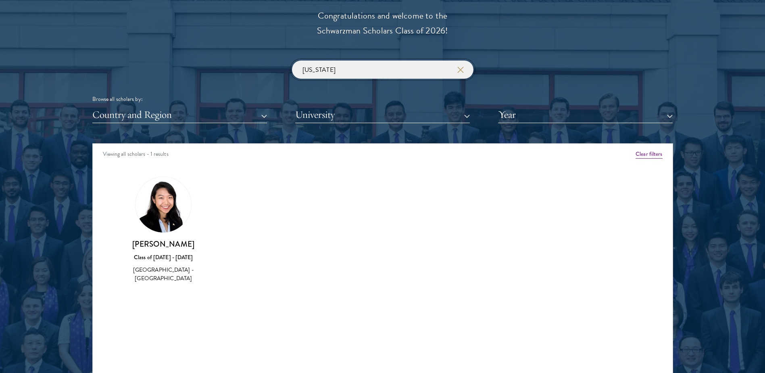
drag, startPoint x: 327, startPoint y: 71, endPoint x: 120, endPoint y: 48, distance: 208.6
click at [127, 50] on div "Scholar Directory Congratulations and welcome to the Schwarzman Scholars Class …" at bounding box center [382, 180] width 581 height 410
click button "submit" at bounding box center [0, 0] width 0 height 0
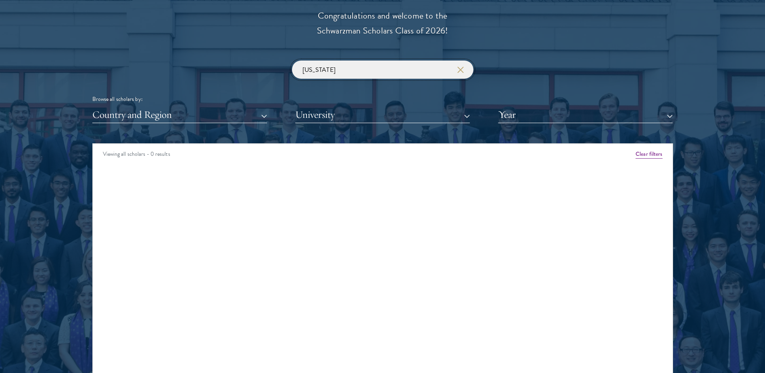
drag, startPoint x: 344, startPoint y: 67, endPoint x: 168, endPoint y: 59, distance: 176.5
click at [171, 61] on div "[US_STATE] Browse all scholars by: Country and Region All Countries and Regions…" at bounding box center [382, 92] width 581 height 63
click button "submit" at bounding box center [0, 0] width 0 height 0
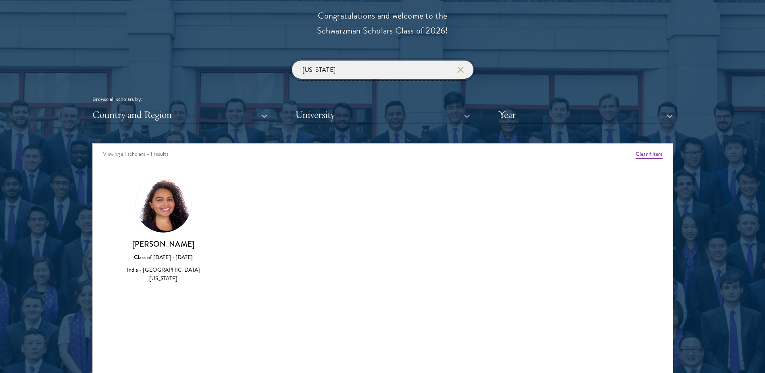
drag, startPoint x: 340, startPoint y: 71, endPoint x: 55, endPoint y: 35, distance: 287.9
click at [93, 50] on div "Scholar Directory Congratulations and welcome to the Schwarzman Scholars Class …" at bounding box center [382, 180] width 581 height 410
click button "submit" at bounding box center [0, 0] width 0 height 0
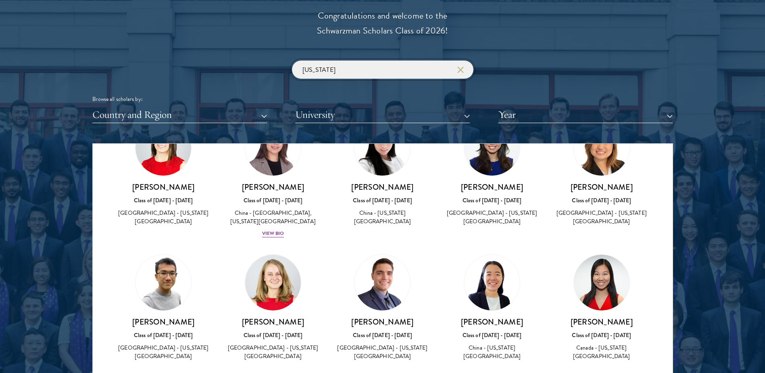
scroll to position [19, 0]
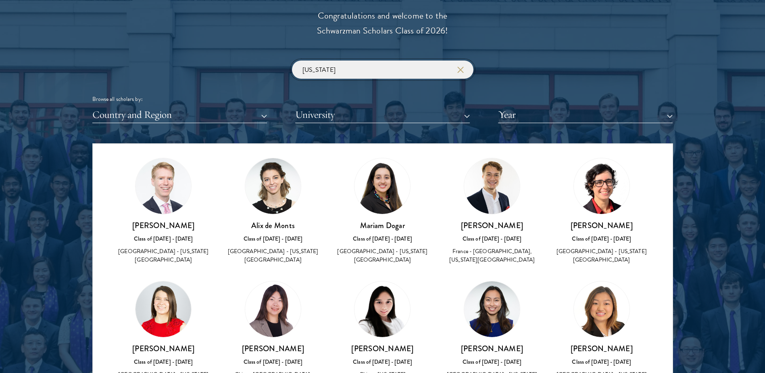
drag, startPoint x: 357, startPoint y: 76, endPoint x: 188, endPoint y: 60, distance: 169.7
click at [190, 61] on div "[US_STATE] Browse all scholars by: Country and Region All Countries and Regions…" at bounding box center [382, 92] width 581 height 63
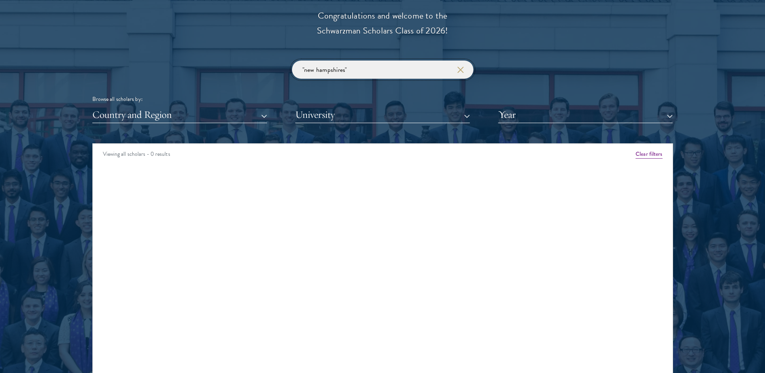
click button "submit" at bounding box center [0, 0] width 0 height 0
click at [368, 69] on input ""new hampshires"" at bounding box center [383, 70] width 182 height 18
click button "submit" at bounding box center [0, 0] width 0 height 0
drag, startPoint x: 376, startPoint y: 77, endPoint x: 351, endPoint y: 62, distance: 29.5
click at [361, 69] on input ""[US_STATE]"" at bounding box center [383, 70] width 182 height 18
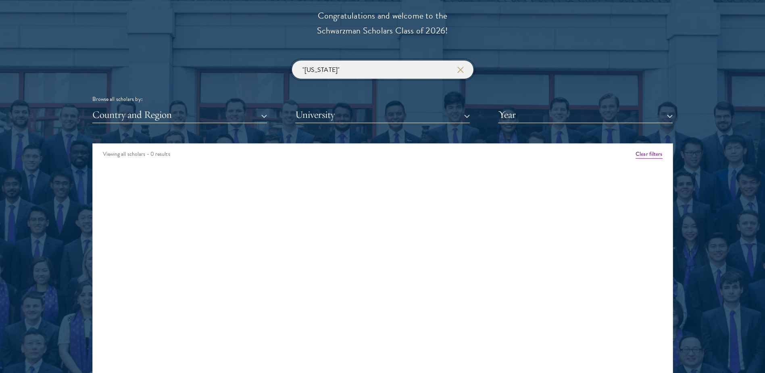
click at [351, 62] on input ""[US_STATE]"" at bounding box center [383, 70] width 182 height 18
drag, startPoint x: 353, startPoint y: 68, endPoint x: -39, endPoint y: 61, distance: 392.1
click button "submit" at bounding box center [0, 0] width 0 height 0
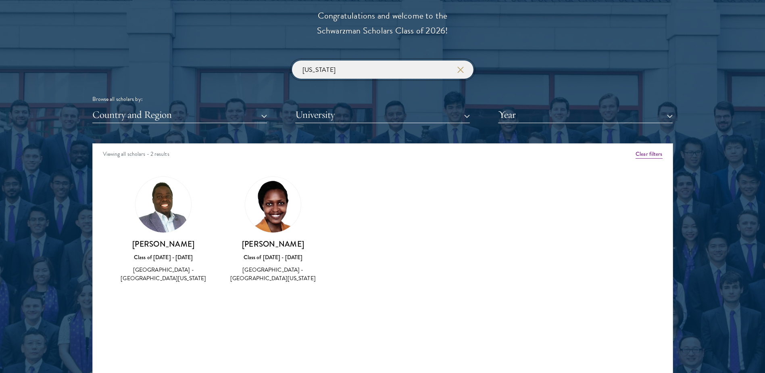
drag, startPoint x: 349, startPoint y: 72, endPoint x: 163, endPoint y: 56, distance: 186.6
click at [168, 57] on div "Scholar Directory Congratulations and welcome to the Schwarzman Scholars Class …" at bounding box center [382, 180] width 581 height 410
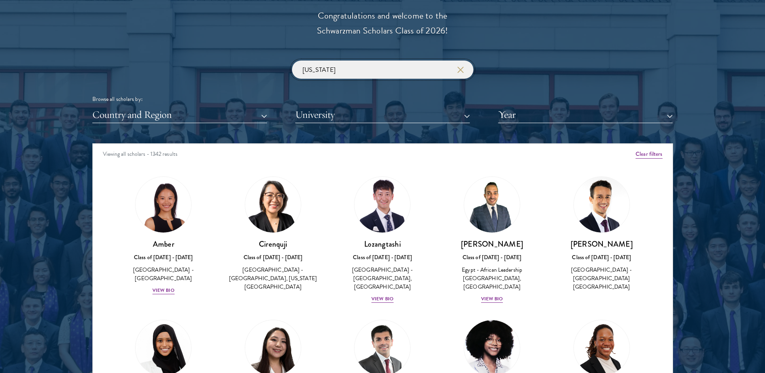
type input "[US_STATE]"
click button "submit" at bounding box center [0, 0] width 0 height 0
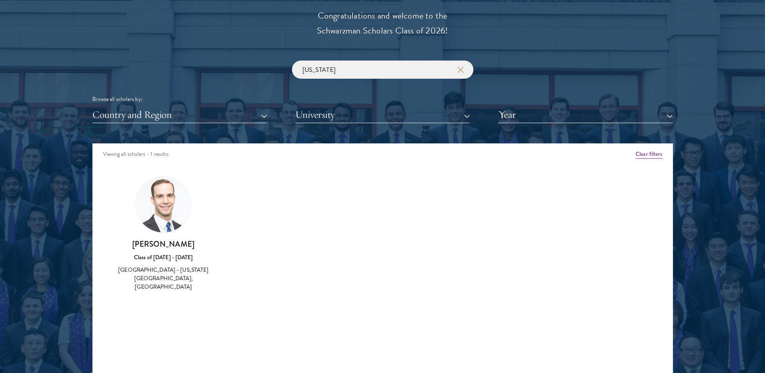
click at [176, 278] on div "[GEOGRAPHIC_DATA] - [US_STATE][GEOGRAPHIC_DATA], [GEOGRAPHIC_DATA]" at bounding box center [164, 277] width 94 height 25
